Goal: Information Seeking & Learning: Check status

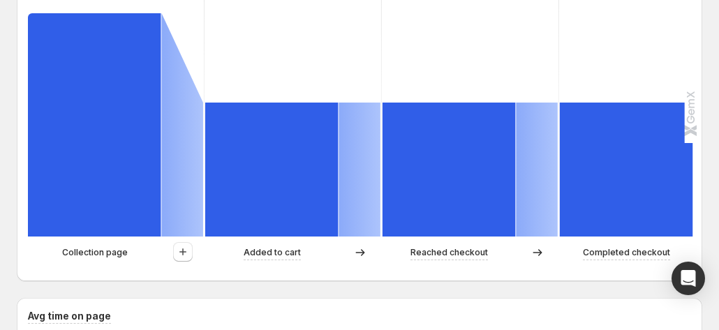
click at [194, 248] on div at bounding box center [182, 252] width 42 height 21
click at [182, 248] on icon "button" at bounding box center [183, 252] width 14 height 14
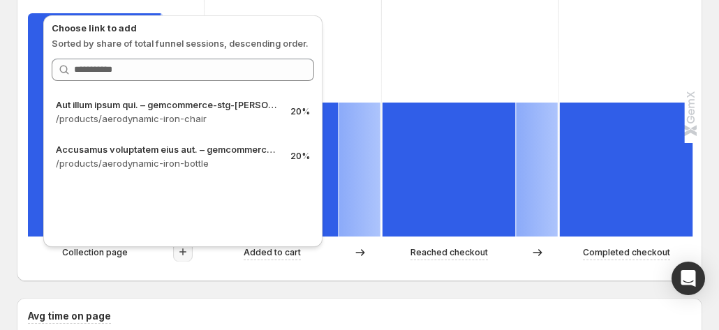
click at [418, 36] on rect at bounding box center [470, 96] width 179 height 279
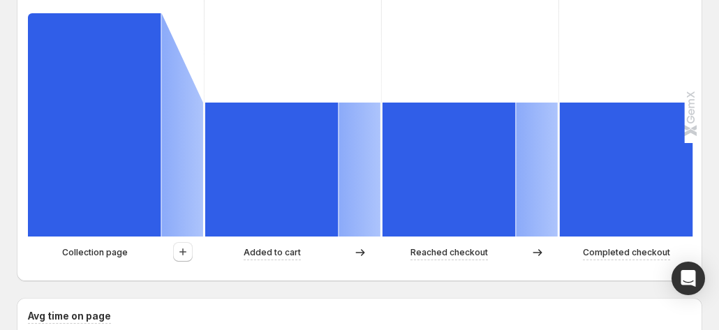
scroll to position [210, 0]
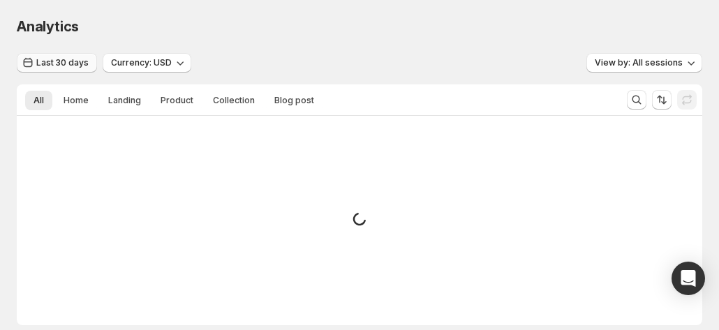
click at [80, 59] on span "Last 30 days" at bounding box center [62, 62] width 52 height 11
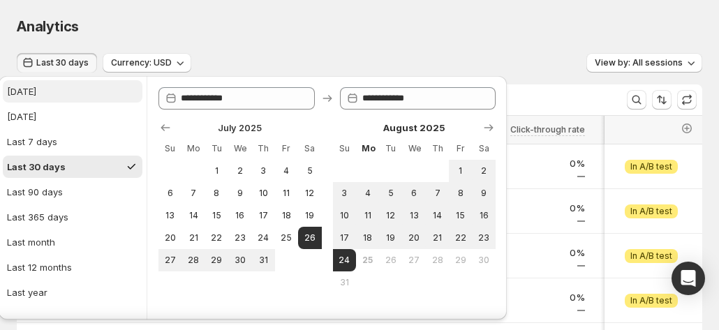
click at [39, 93] on button "Today" at bounding box center [73, 91] width 140 height 22
type input "**********"
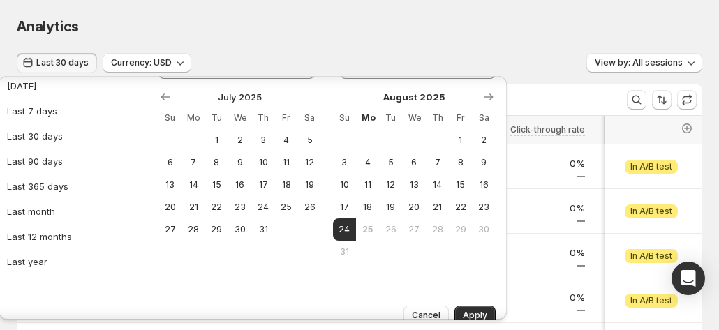
scroll to position [47, 0]
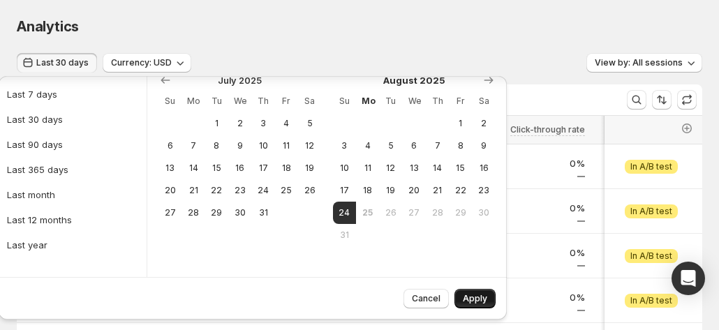
click at [469, 295] on span "Apply" at bounding box center [475, 298] width 24 height 11
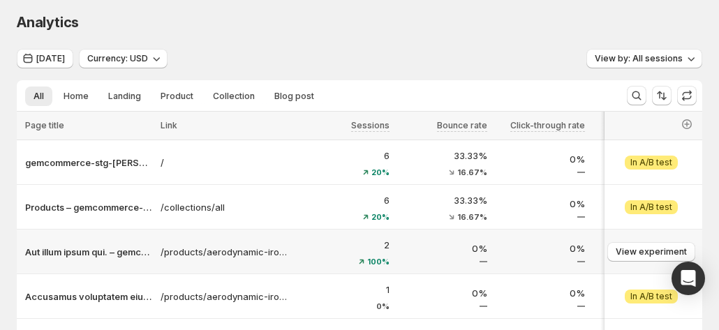
scroll to position [0, 0]
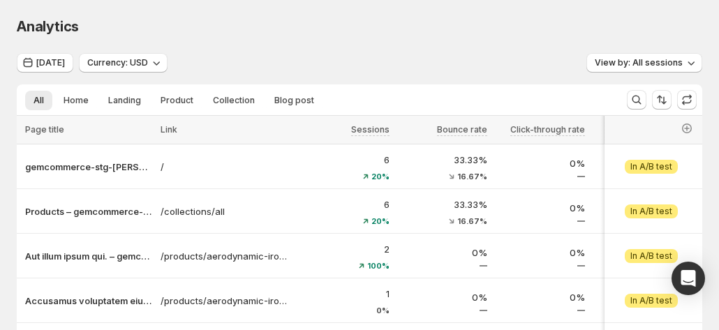
click at [298, 24] on div "Analytics" at bounding box center [360, 27] width 686 height 20
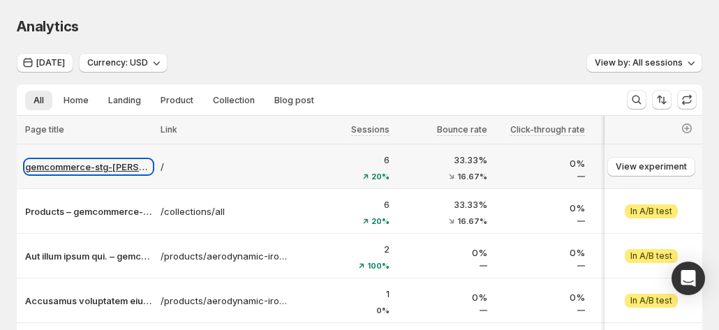
click at [80, 168] on p "gemcommerce-stg-[PERSON_NAME]" at bounding box center [88, 167] width 127 height 14
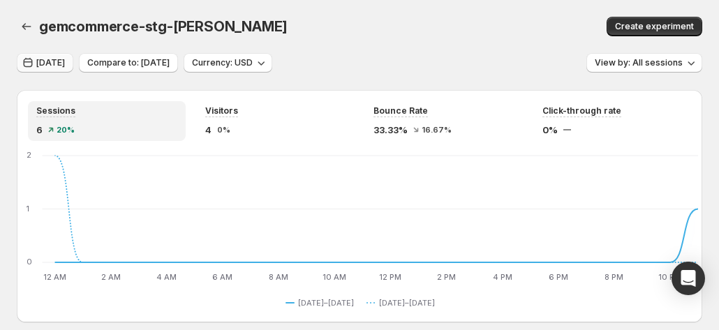
click at [45, 54] on button "[DATE]" at bounding box center [45, 63] width 57 height 20
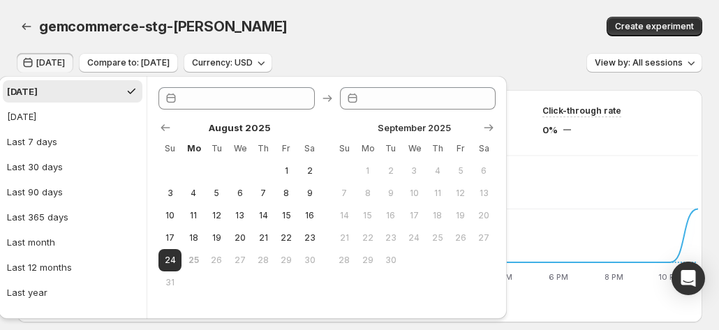
type input "**********"
click at [187, 265] on span "25" at bounding box center [193, 260] width 12 height 11
click at [331, 34] on div "gemcommerce-stg-[PERSON_NAME]" at bounding box center [240, 27] width 403 height 20
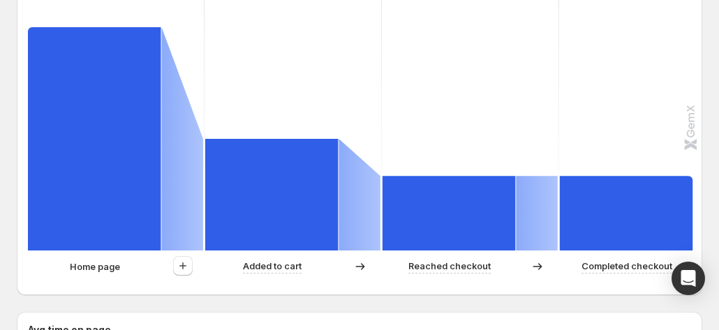
scroll to position [419, 0]
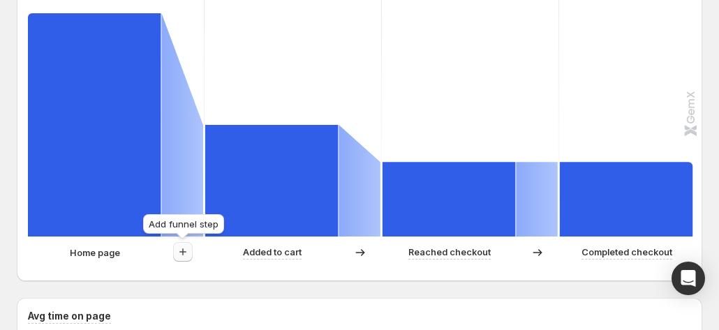
click at [186, 255] on icon "button" at bounding box center [183, 252] width 14 height 14
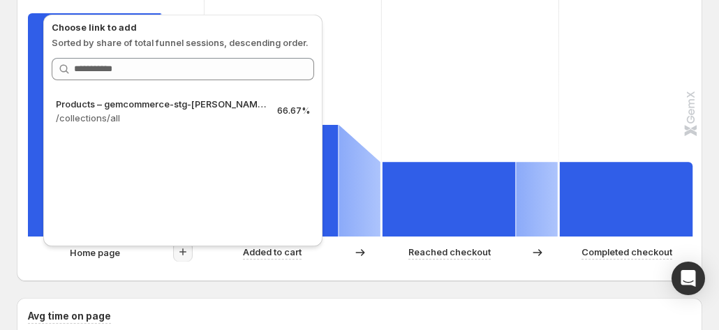
click at [186, 255] on icon "button" at bounding box center [183, 252] width 14 height 14
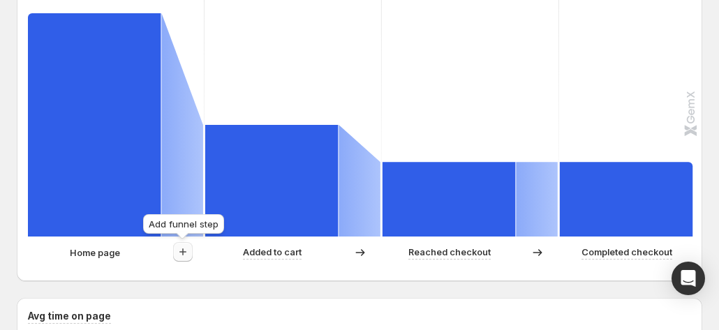
click at [186, 255] on icon "button" at bounding box center [183, 252] width 14 height 14
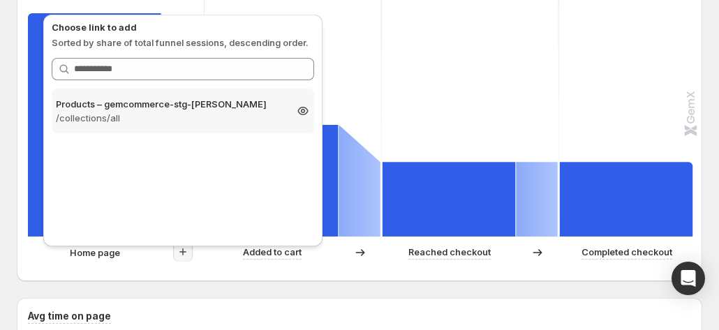
click at [167, 104] on p "Products – gemcommerce-stg-[PERSON_NAME]" at bounding box center [170, 104] width 229 height 14
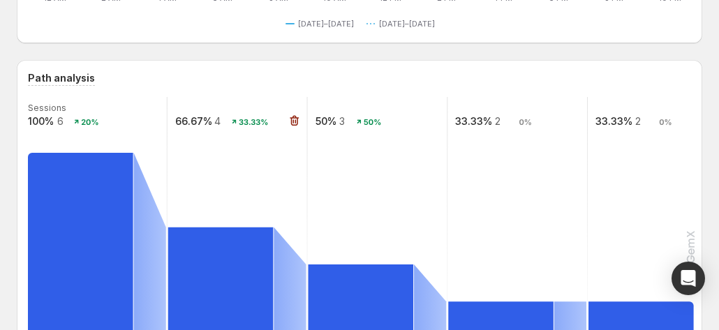
scroll to position [140, 0]
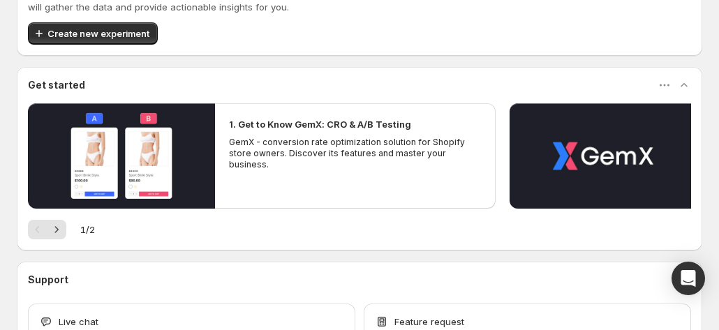
scroll to position [157, 0]
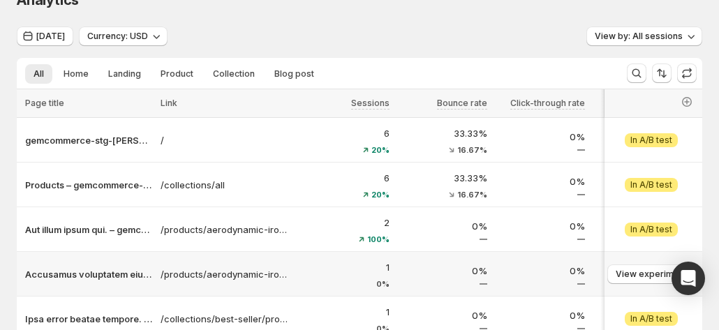
scroll to position [27, 0]
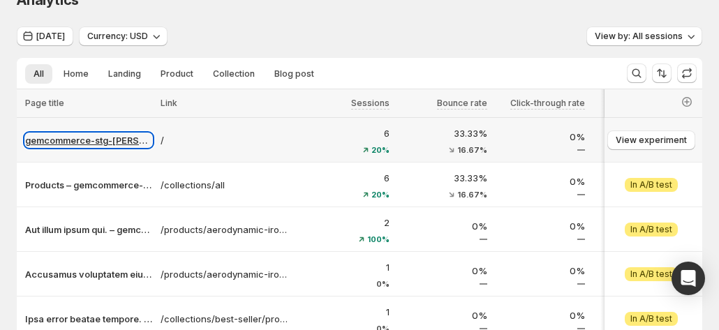
click at [92, 145] on p "gemcommerce-stg-[PERSON_NAME]" at bounding box center [88, 140] width 127 height 14
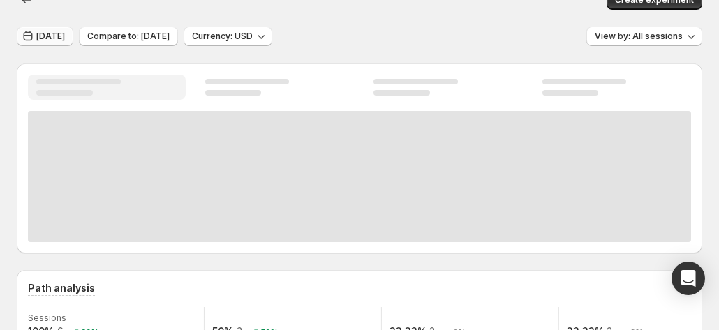
click at [54, 36] on span "[DATE]" at bounding box center [50, 36] width 29 height 11
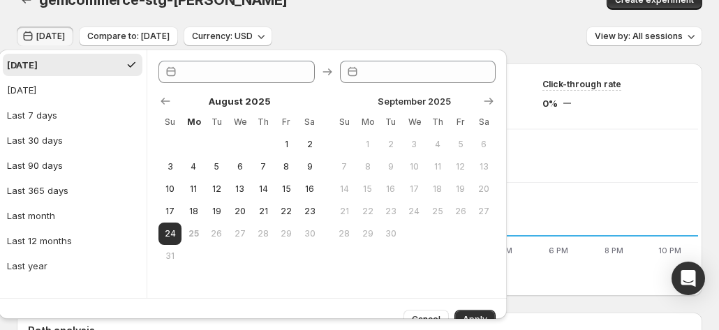
type input "**********"
click at [361, 29] on div "Today Compare to: Aug 23, 2025 Currency: USD View by: All sessions" at bounding box center [360, 37] width 686 height 20
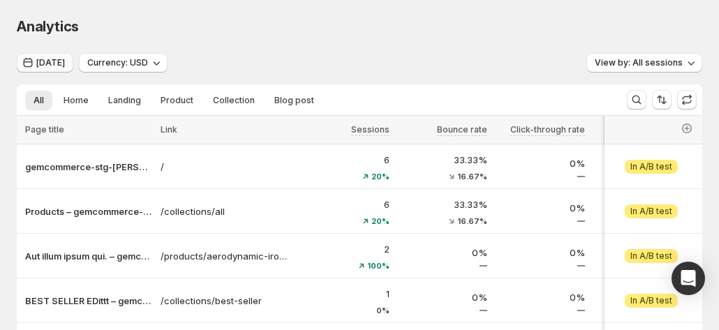
click at [54, 64] on span "[DATE]" at bounding box center [50, 62] width 29 height 11
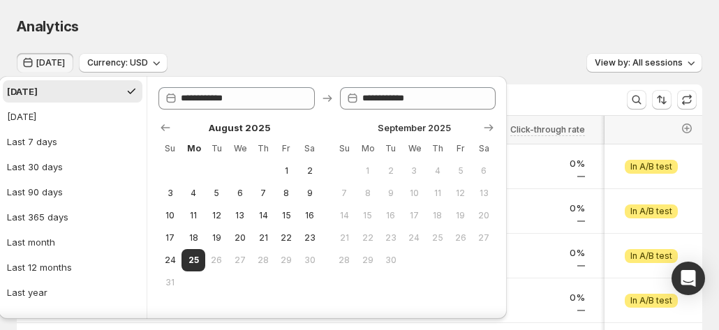
click at [301, 47] on div "Analytics. This page is ready Analytics" at bounding box center [360, 26] width 686 height 53
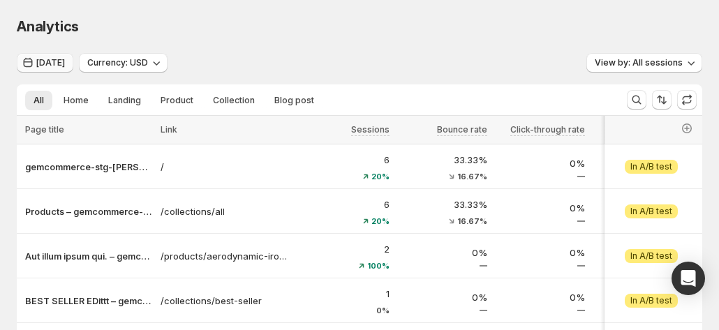
click at [48, 66] on span "[DATE]" at bounding box center [50, 62] width 29 height 11
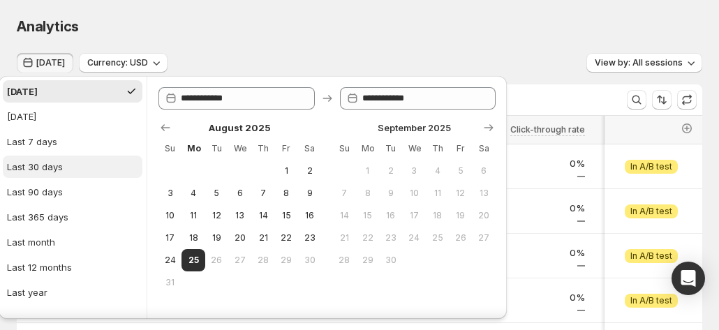
click at [35, 163] on div "Last 30 days" at bounding box center [35, 167] width 56 height 14
type input "**********"
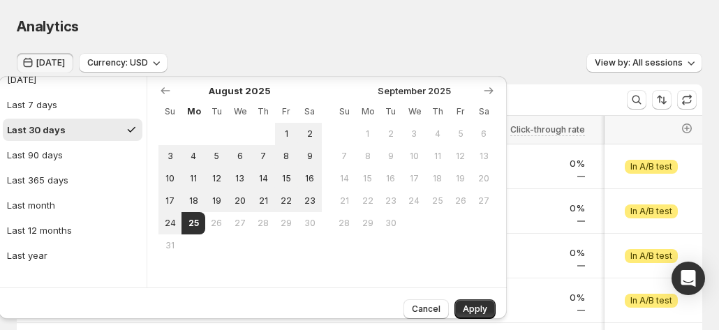
scroll to position [47, 0]
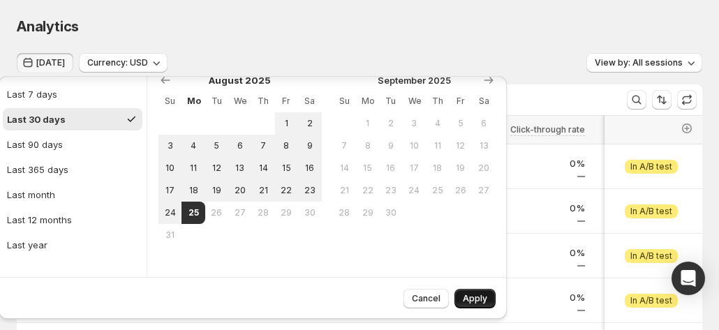
click at [455, 297] on button "Apply" at bounding box center [475, 299] width 41 height 20
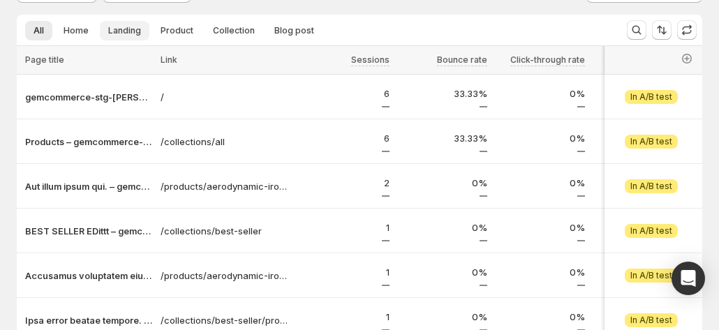
scroll to position [0, 0]
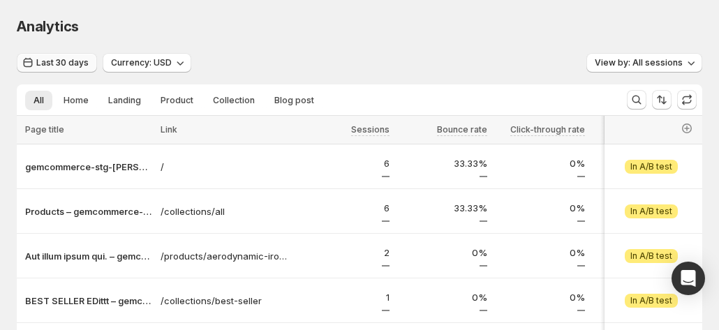
click at [63, 63] on span "Last 30 days" at bounding box center [62, 62] width 52 height 11
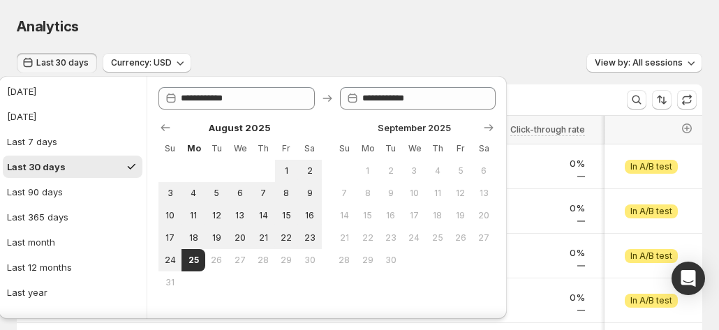
click at [258, 22] on div "Analytics" at bounding box center [360, 27] width 686 height 20
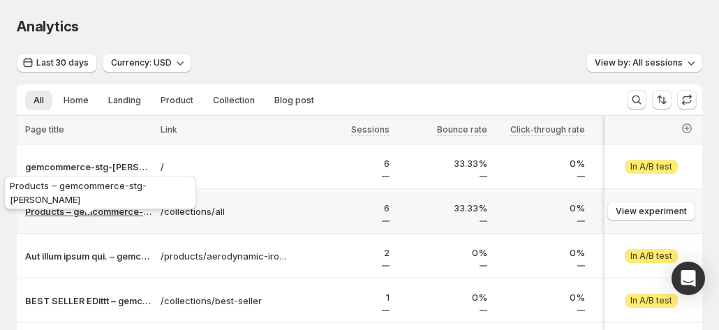
click at [82, 211] on p "Products – gemcommerce-stg-[PERSON_NAME]" at bounding box center [88, 212] width 127 height 14
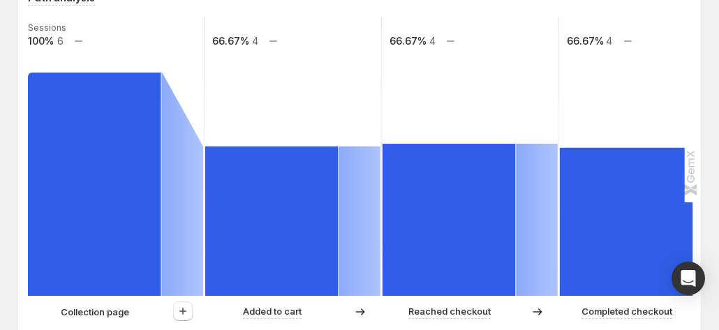
scroll to position [419, 0]
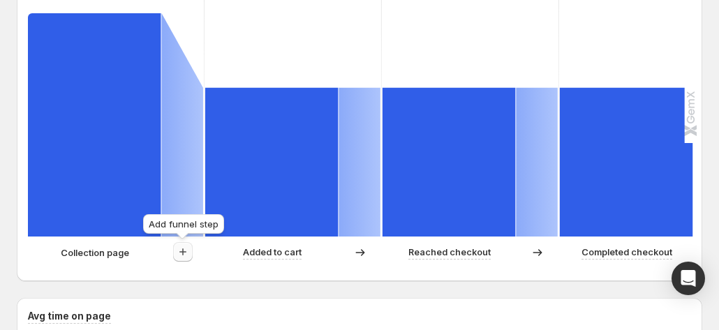
click at [186, 251] on icon "button" at bounding box center [183, 252] width 14 height 14
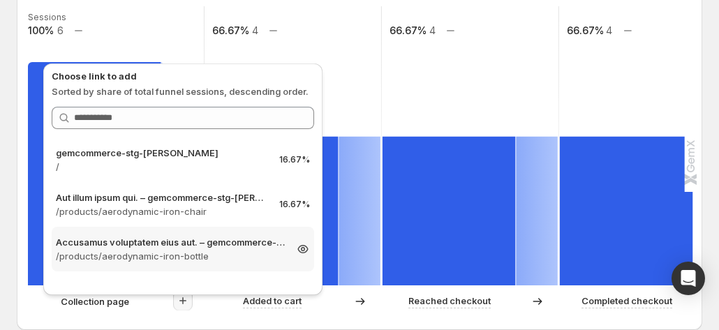
scroll to position [349, 0]
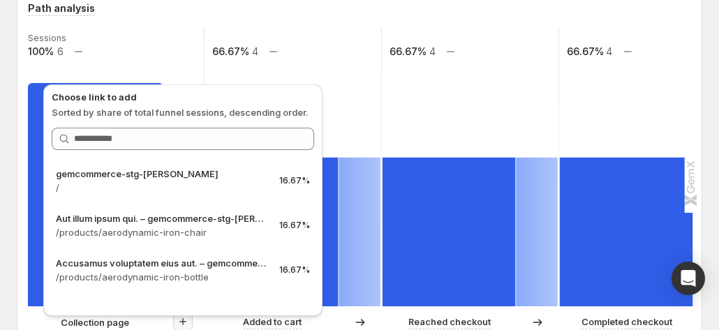
click at [164, 22] on div "Path analysis Sessions 100% 6 66.67% 4 66.67% 4 66.67% 4 Collection page Added …" at bounding box center [360, 170] width 664 height 339
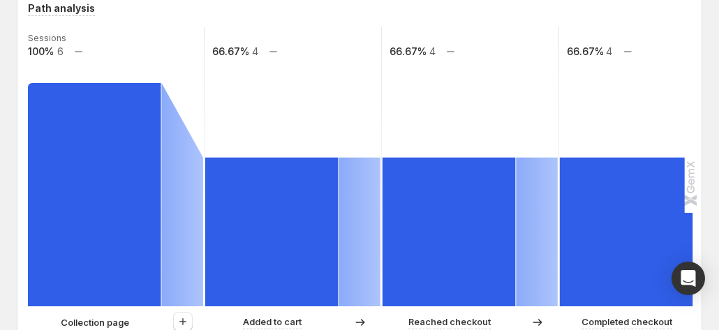
scroll to position [279, 0]
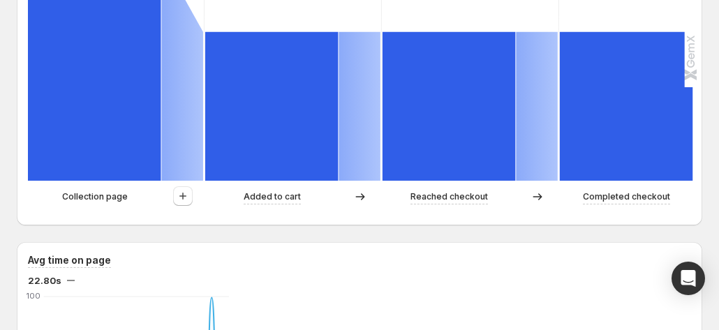
scroll to position [489, 0]
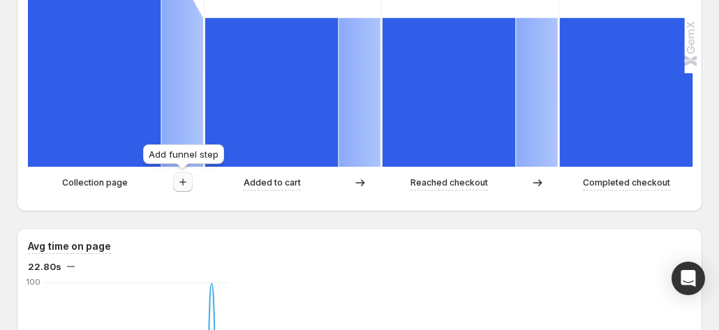
click at [189, 189] on button "button" at bounding box center [183, 183] width 20 height 20
click at [176, 181] on icon "button" at bounding box center [183, 182] width 14 height 14
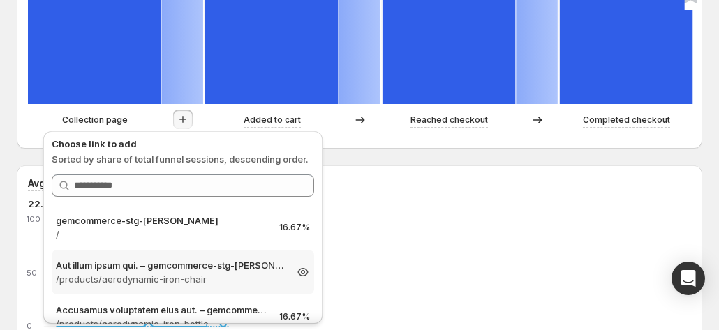
scroll to position [559, 0]
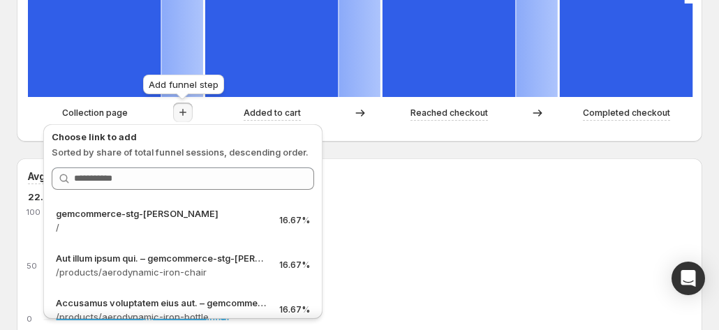
click at [183, 110] on icon "button" at bounding box center [183, 112] width 7 height 7
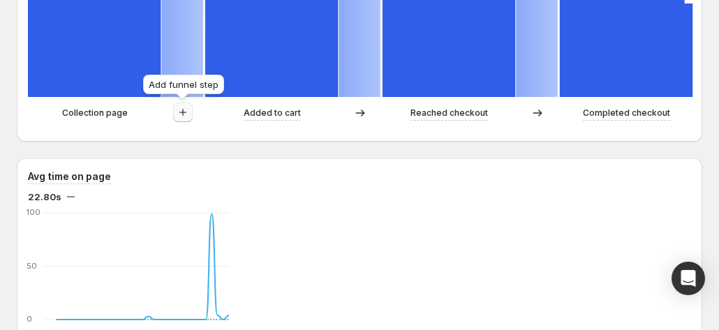
click at [183, 111] on icon "button" at bounding box center [183, 112] width 7 height 7
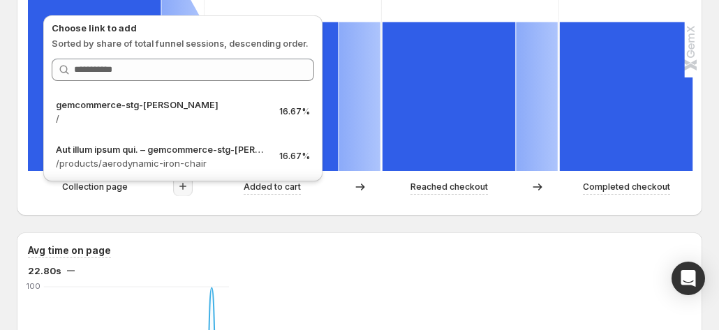
scroll to position [489, 0]
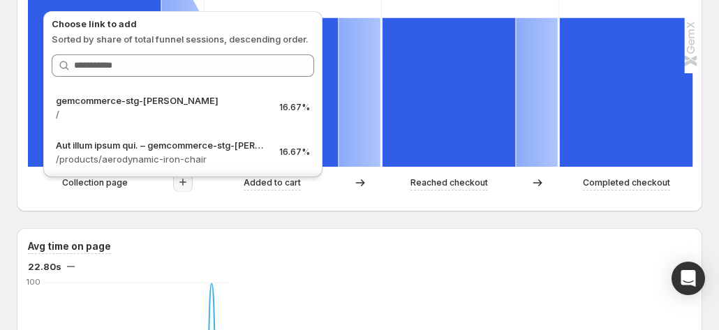
click at [191, 185] on button "button" at bounding box center [183, 183] width 20 height 20
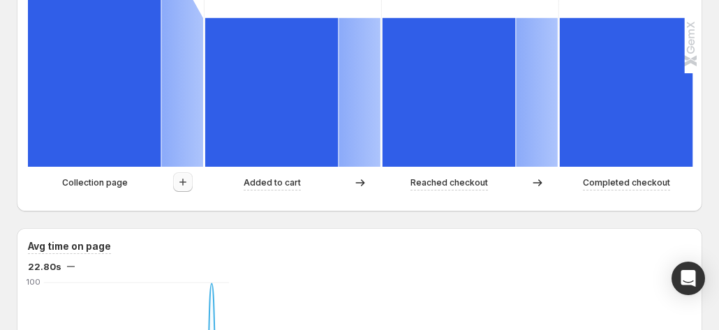
click at [191, 185] on button "button" at bounding box center [183, 183] width 20 height 20
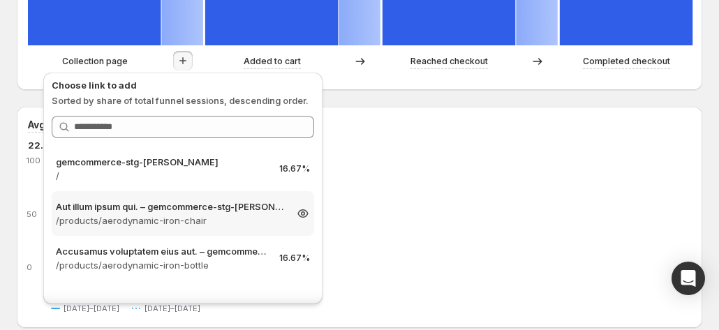
scroll to position [629, 0]
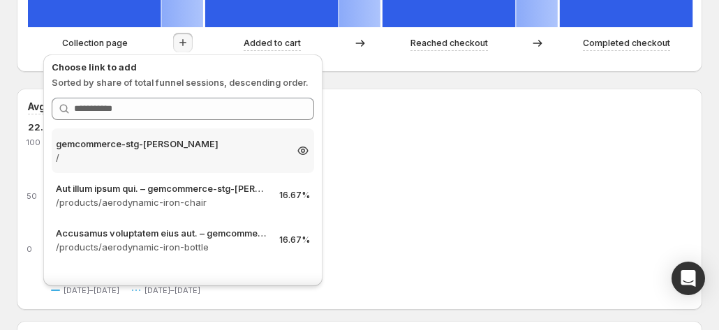
click at [142, 164] on p "/" at bounding box center [170, 158] width 229 height 14
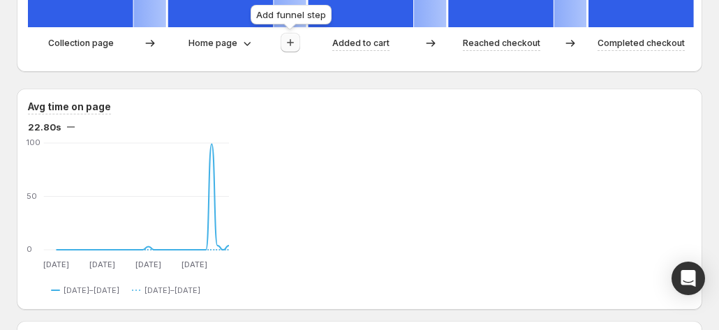
click at [293, 43] on icon "button" at bounding box center [290, 42] width 7 height 7
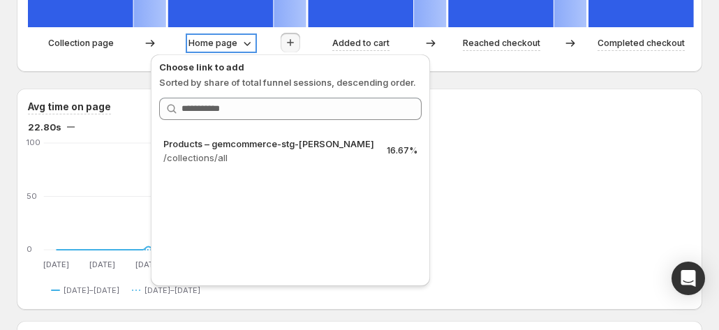
click at [201, 42] on p "Home page" at bounding box center [213, 43] width 49 height 14
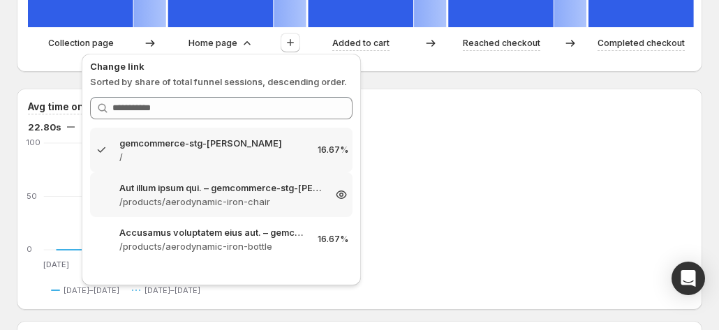
click at [153, 190] on p "Aut illum ipsum qui. – gemcommerce-stg-tanya" at bounding box center [221, 188] width 204 height 14
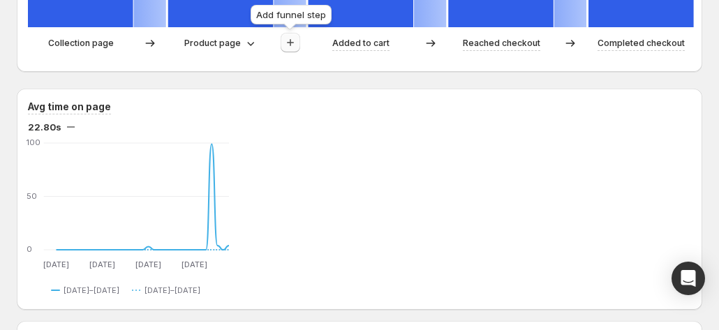
click at [298, 45] on button "button" at bounding box center [291, 43] width 20 height 20
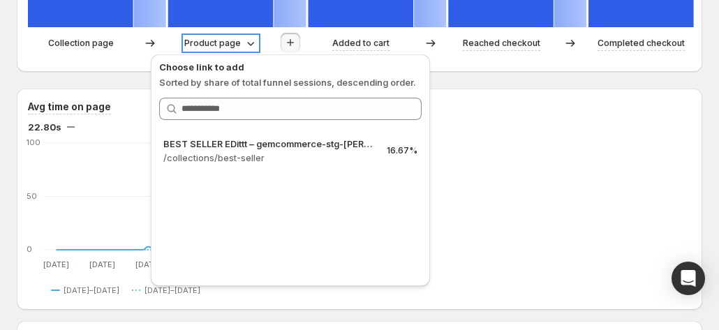
click at [237, 41] on p "Product page" at bounding box center [212, 43] width 57 height 14
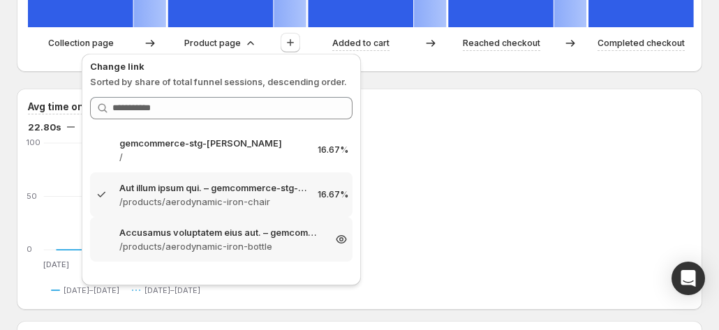
click at [156, 242] on p "/products/aerodynamic-iron-bottle" at bounding box center [221, 247] width 204 height 14
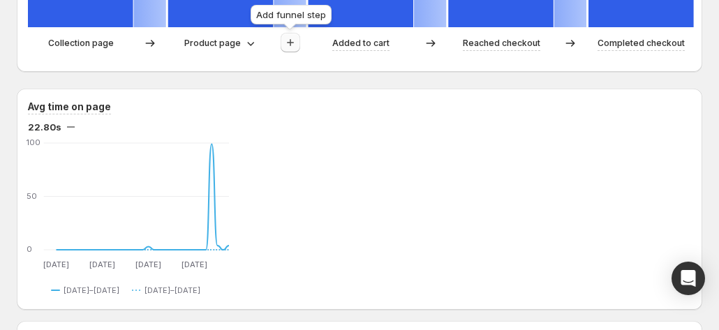
click at [294, 41] on icon "button" at bounding box center [291, 43] width 14 height 14
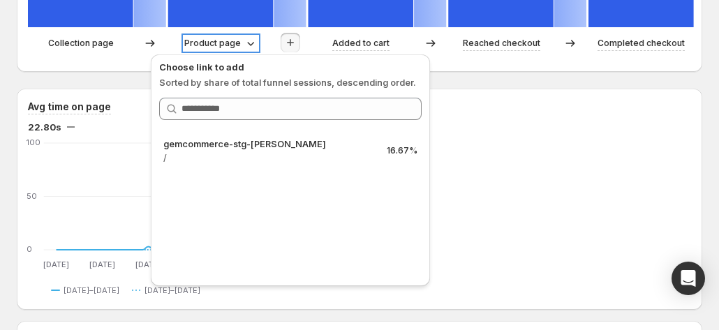
click at [244, 41] on icon at bounding box center [251, 43] width 14 height 14
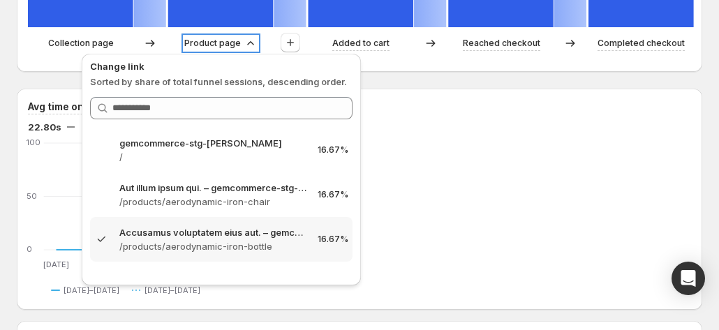
click at [246, 37] on icon at bounding box center [251, 43] width 14 height 14
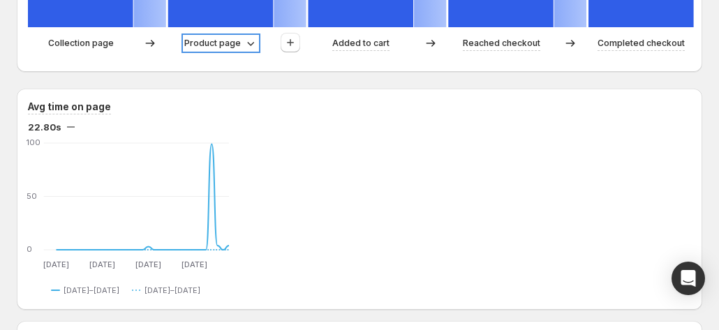
click at [237, 43] on p "Product page" at bounding box center [212, 43] width 57 height 14
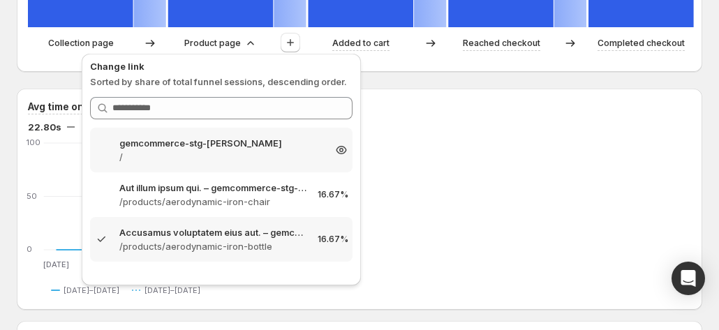
click at [173, 145] on p "gemcommerce-stg-tanya" at bounding box center [221, 143] width 204 height 14
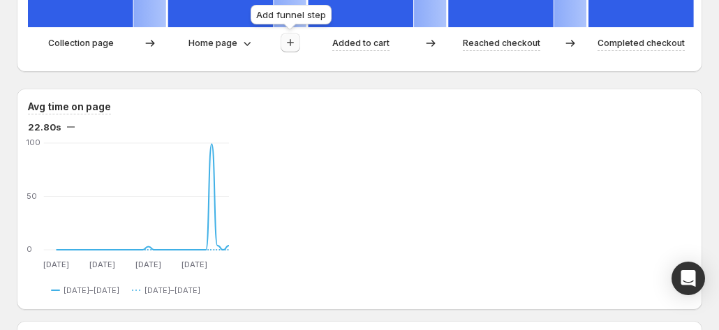
click at [295, 38] on icon "button" at bounding box center [291, 43] width 14 height 14
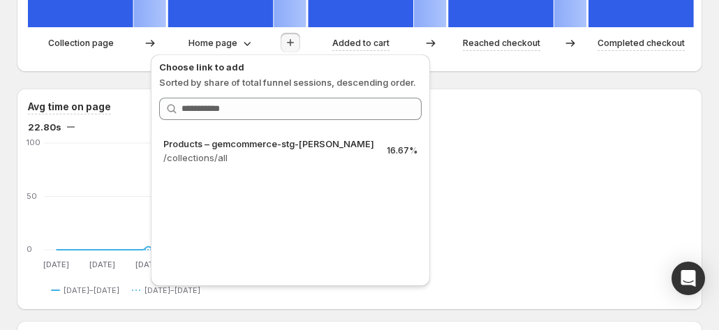
click at [295, 38] on icon "button" at bounding box center [291, 43] width 14 height 14
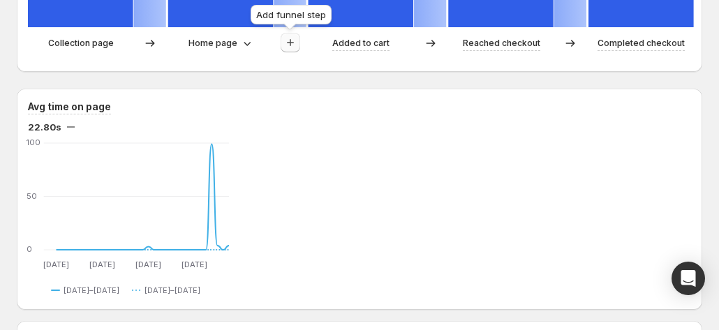
click at [286, 44] on icon "button" at bounding box center [291, 43] width 14 height 14
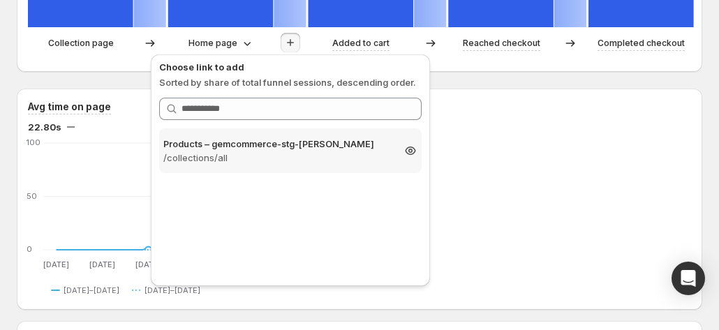
click at [250, 149] on p "Products – gemcommerce-stg-tanya" at bounding box center [277, 144] width 229 height 14
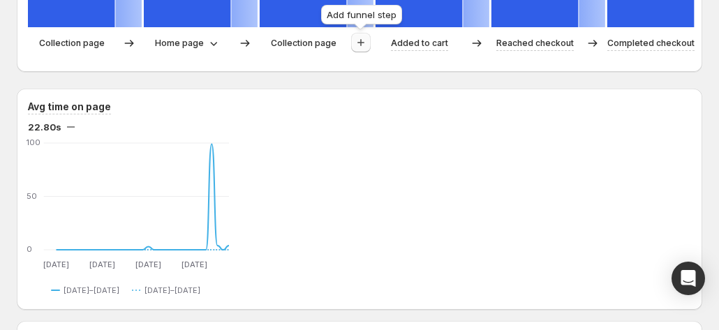
click at [363, 40] on icon "button" at bounding box center [361, 43] width 14 height 14
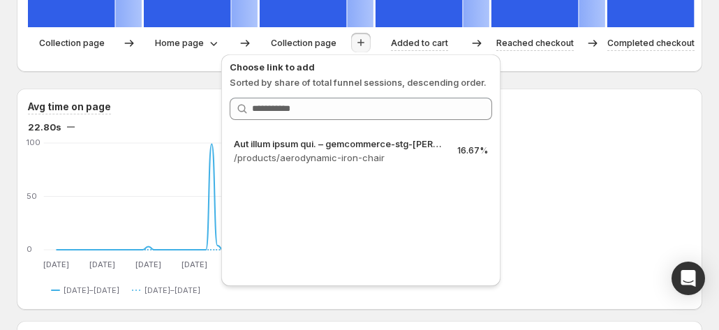
click at [363, 40] on icon "button" at bounding box center [361, 43] width 14 height 14
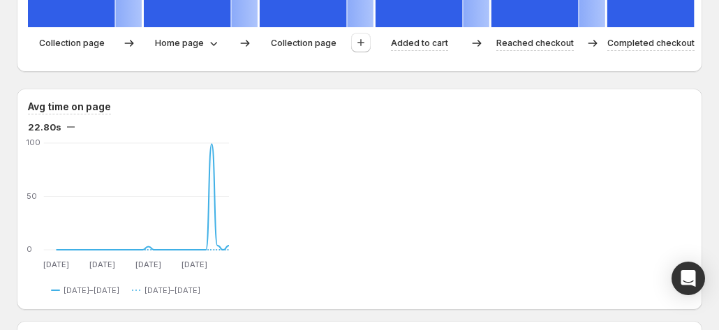
click at [275, 42] on p "Collection page" at bounding box center [304, 43] width 66 height 14
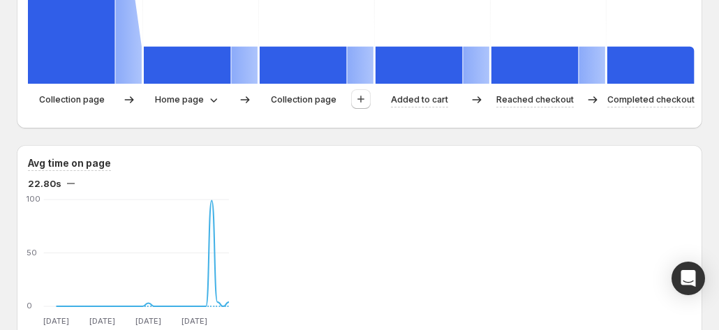
scroll to position [559, 0]
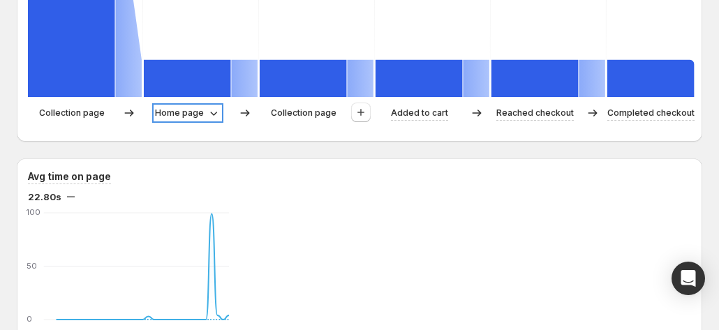
click at [207, 112] on icon at bounding box center [214, 113] width 14 height 14
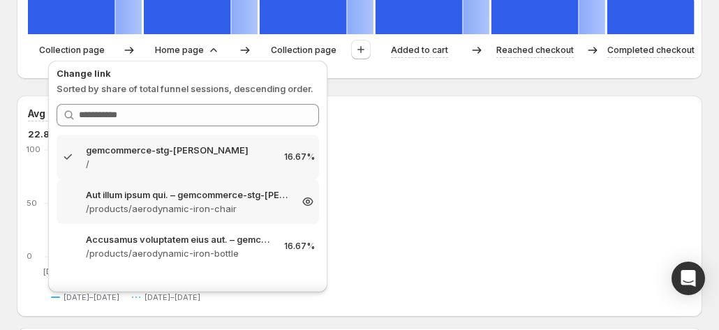
scroll to position [629, 0]
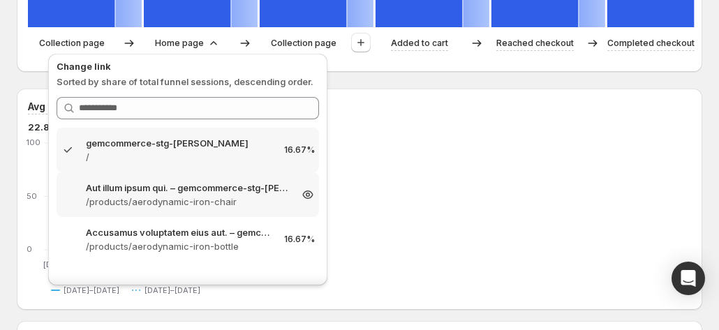
click at [214, 198] on p "/products/aerodynamic-iron-chair" at bounding box center [188, 202] width 204 height 14
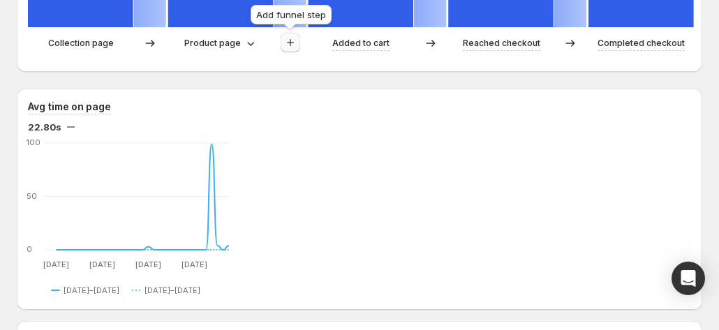
click at [293, 41] on icon "button" at bounding box center [291, 43] width 14 height 14
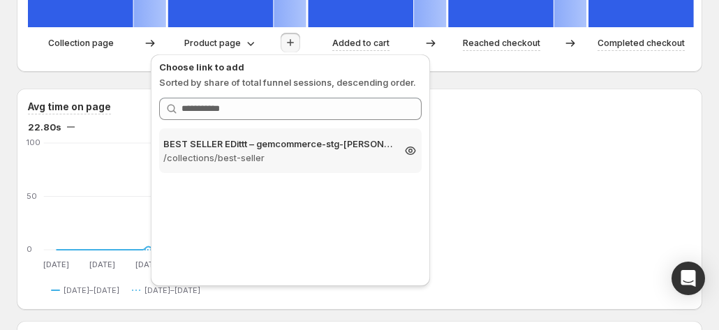
click at [293, 147] on p "BEST SELLER EDittt – gemcommerce-stg-tanya" at bounding box center [277, 144] width 229 height 14
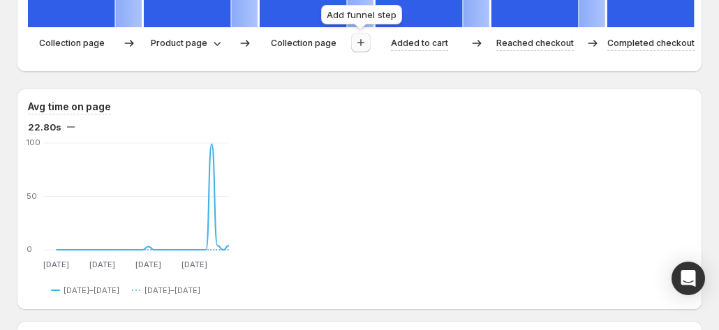
click at [367, 45] on icon "button" at bounding box center [361, 43] width 14 height 14
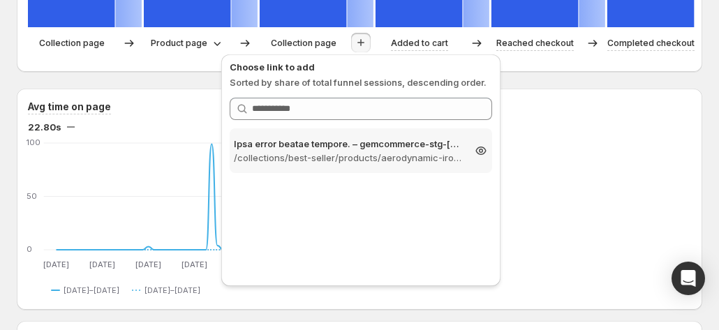
click at [349, 149] on p "Ipsa error beatae tempore. – gemcommerce-stg-tanya" at bounding box center [348, 144] width 229 height 14
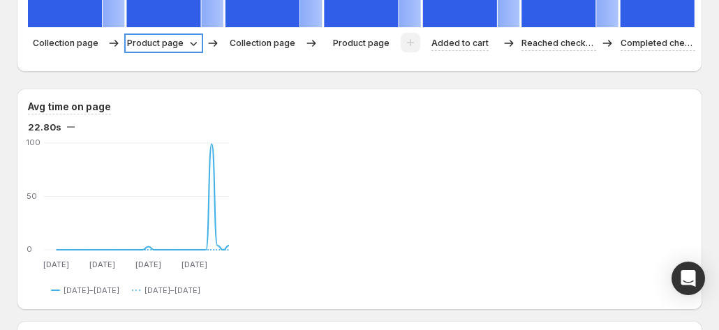
click at [173, 41] on p "Product page" at bounding box center [155, 43] width 57 height 14
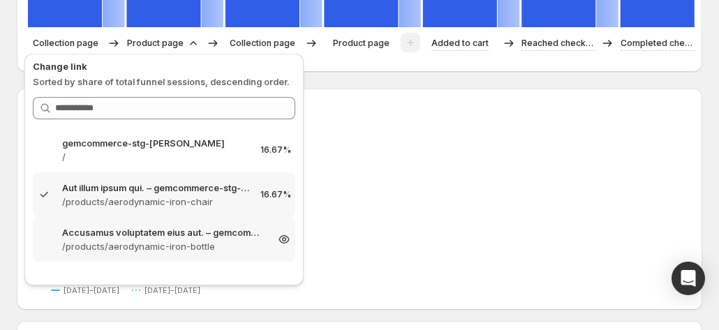
click at [160, 242] on p "/products/aerodynamic-iron-bottle" at bounding box center [164, 247] width 204 height 14
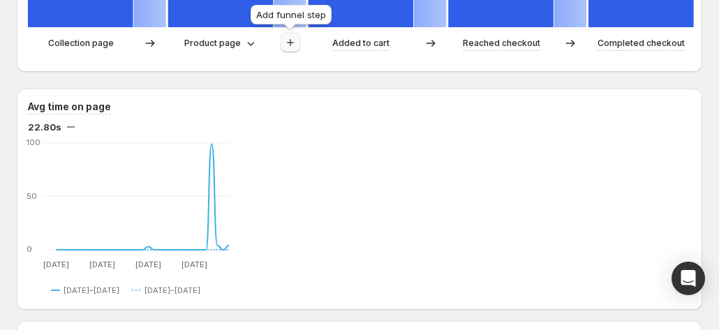
click at [288, 42] on icon "button" at bounding box center [291, 43] width 14 height 14
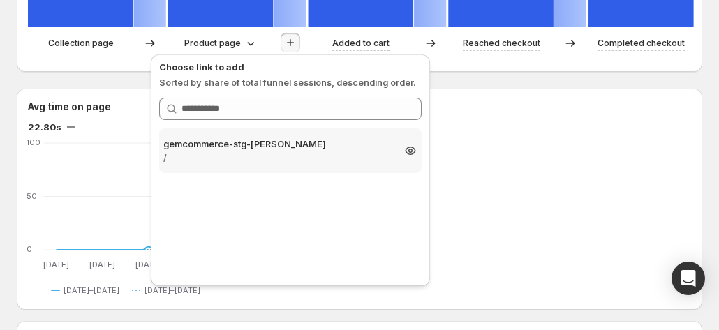
click at [275, 152] on p "/" at bounding box center [277, 158] width 229 height 14
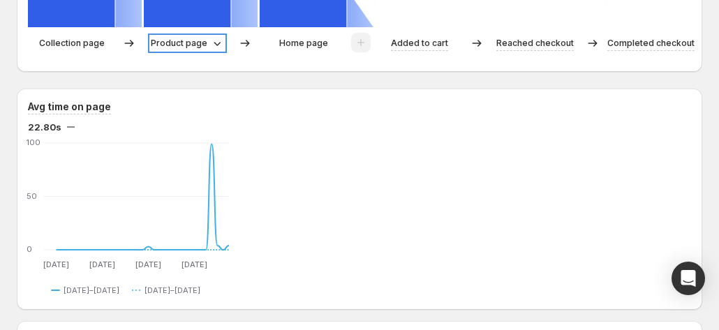
click at [204, 46] on p "Product page" at bounding box center [179, 43] width 57 height 14
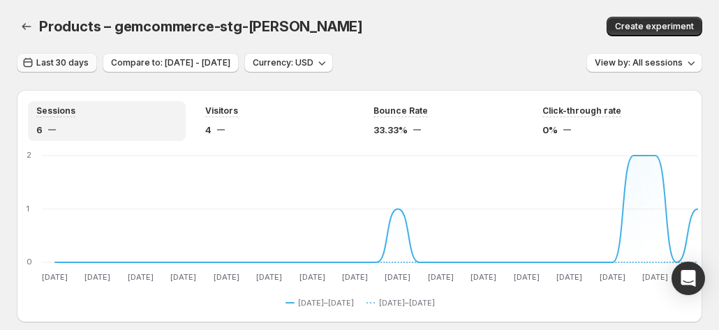
click at [64, 61] on span "Last 30 days" at bounding box center [62, 62] width 52 height 11
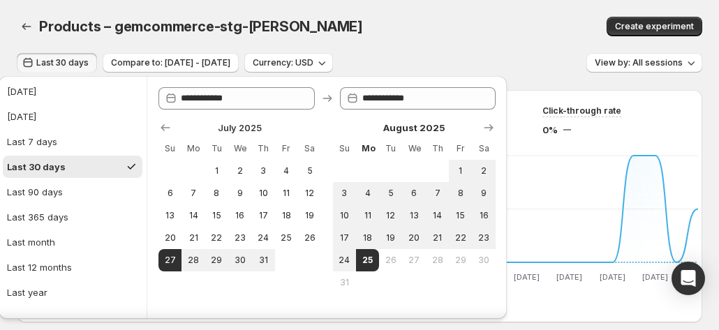
click at [431, 39] on div "Products – gemcommerce-stg-tanya. This page is ready Products – gemcommerce-stg…" at bounding box center [360, 26] width 686 height 53
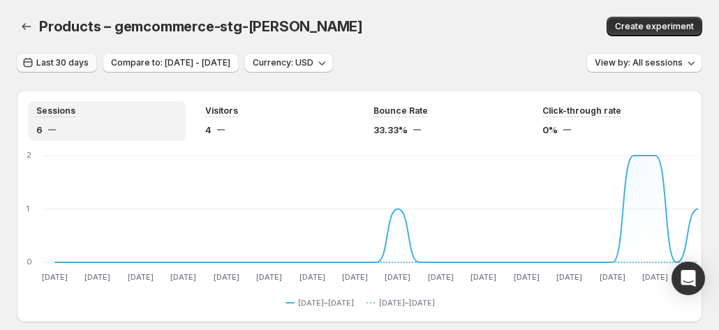
click at [59, 62] on span "Last 30 days" at bounding box center [62, 62] width 52 height 11
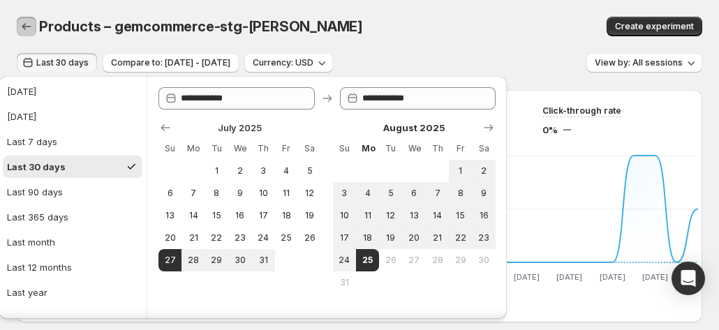
click at [24, 27] on icon "button" at bounding box center [26, 26] width 9 height 7
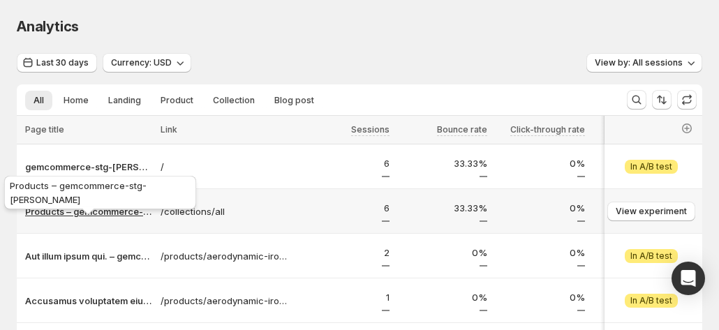
click at [95, 207] on p "Products – gemcommerce-stg-tanya" at bounding box center [88, 212] width 127 height 14
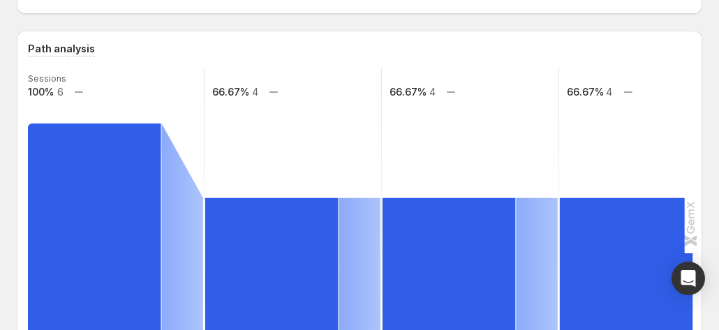
scroll to position [349, 0]
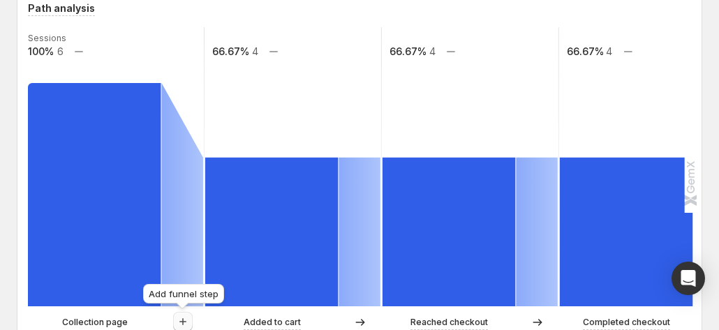
click at [186, 319] on icon "button" at bounding box center [183, 322] width 14 height 14
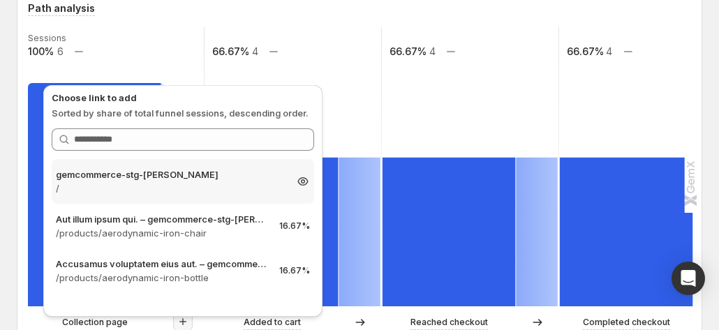
click at [145, 200] on div "gemcommerce-stg-tanya / 16.67%" at bounding box center [183, 181] width 263 height 45
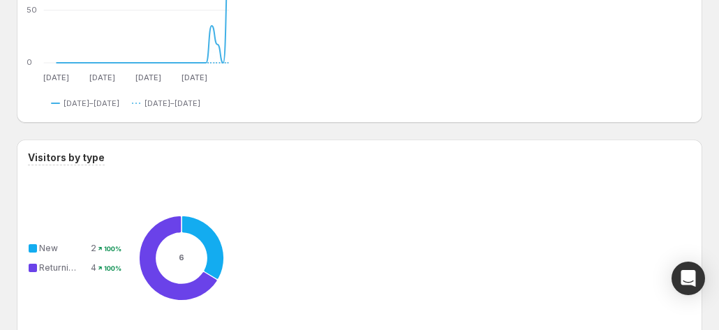
scroll to position [1327, 0]
